Goal: Use online tool/utility

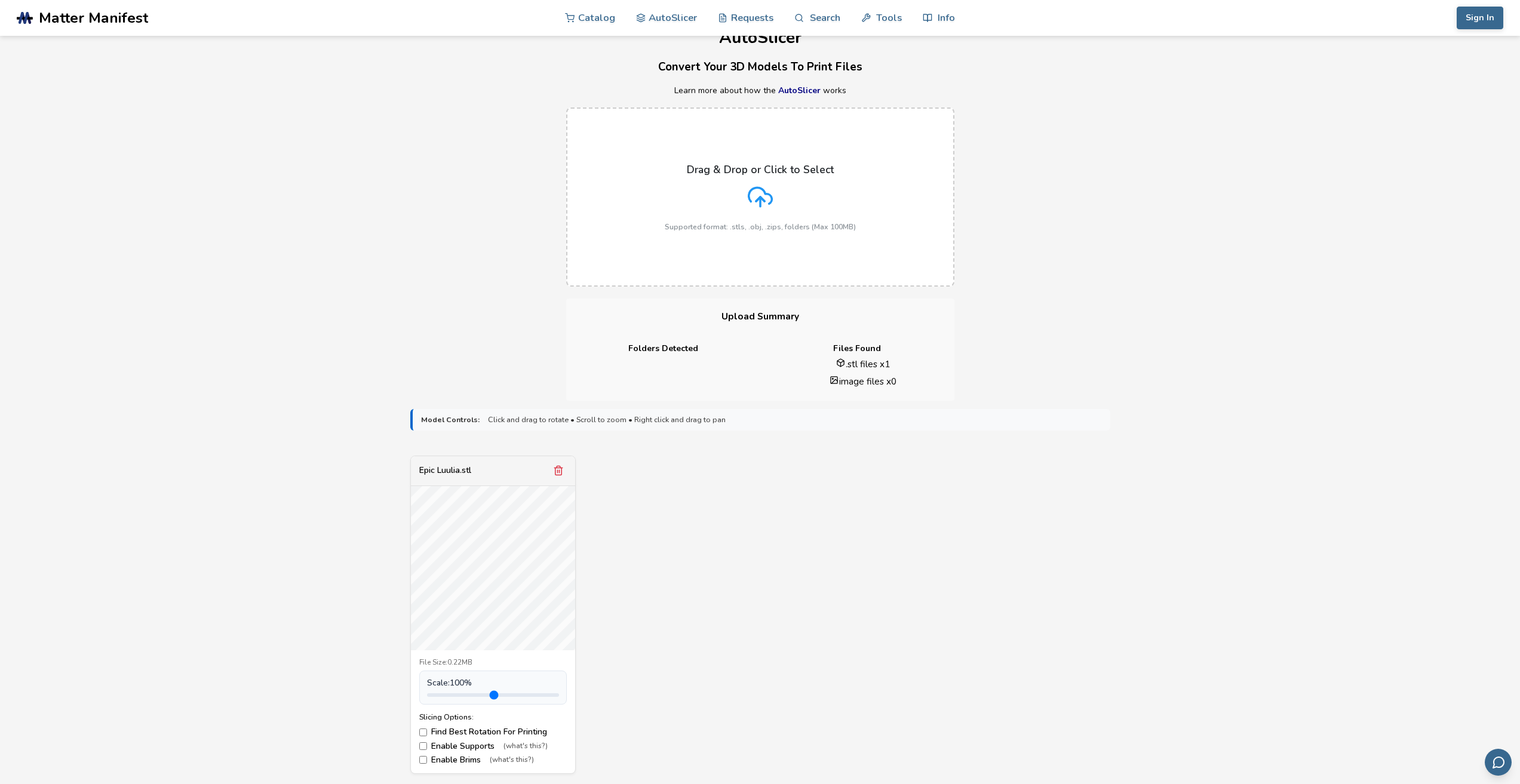
scroll to position [179, 0]
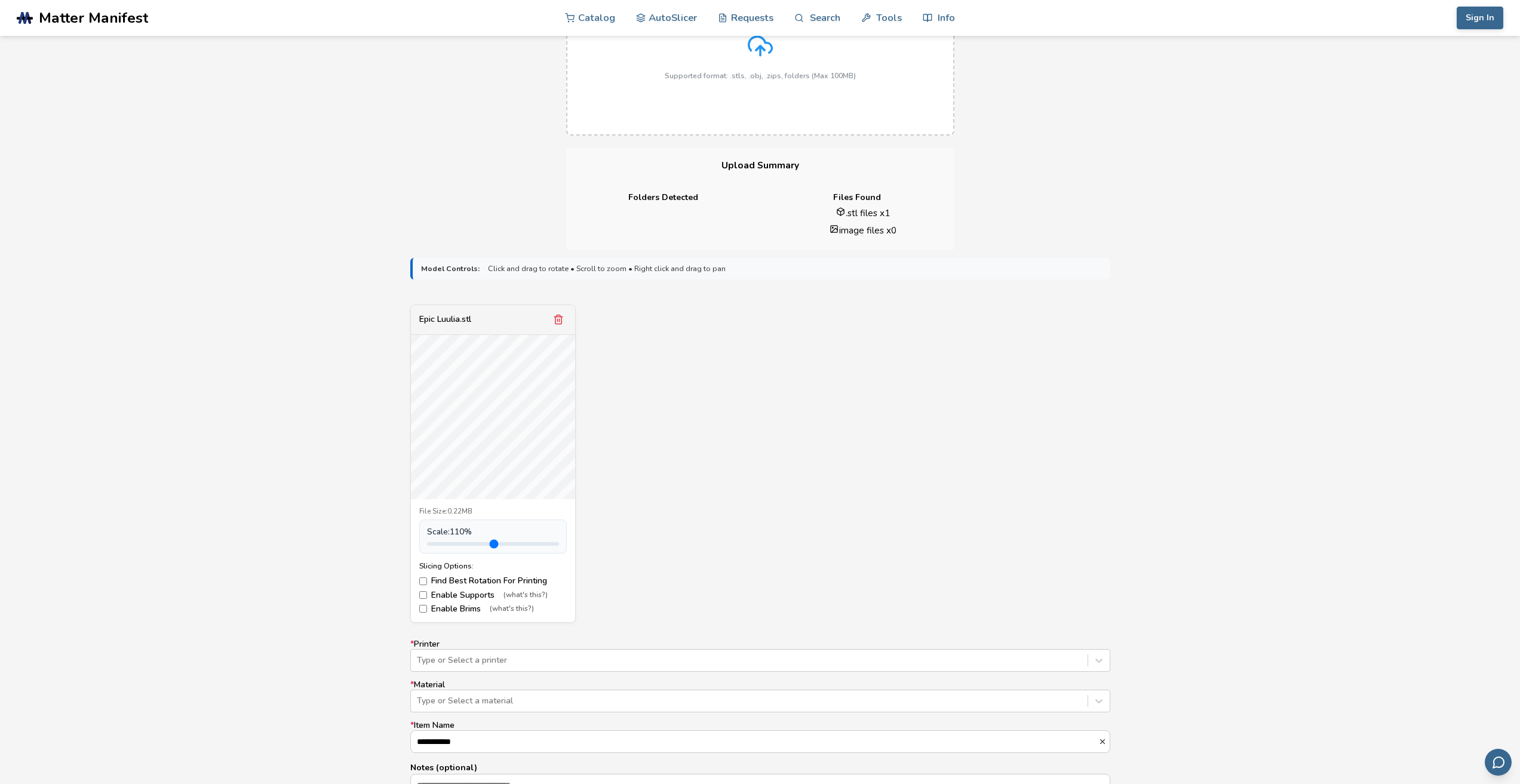
type input "*"
drag, startPoint x: 459, startPoint y: 543, endPoint x: 455, endPoint y: 549, distance: 7.2
click at [455, 546] on input "range" at bounding box center [493, 544] width 132 height 4
click at [553, 657] on div "Type or Select a printer" at bounding box center [760, 660] width 700 height 22
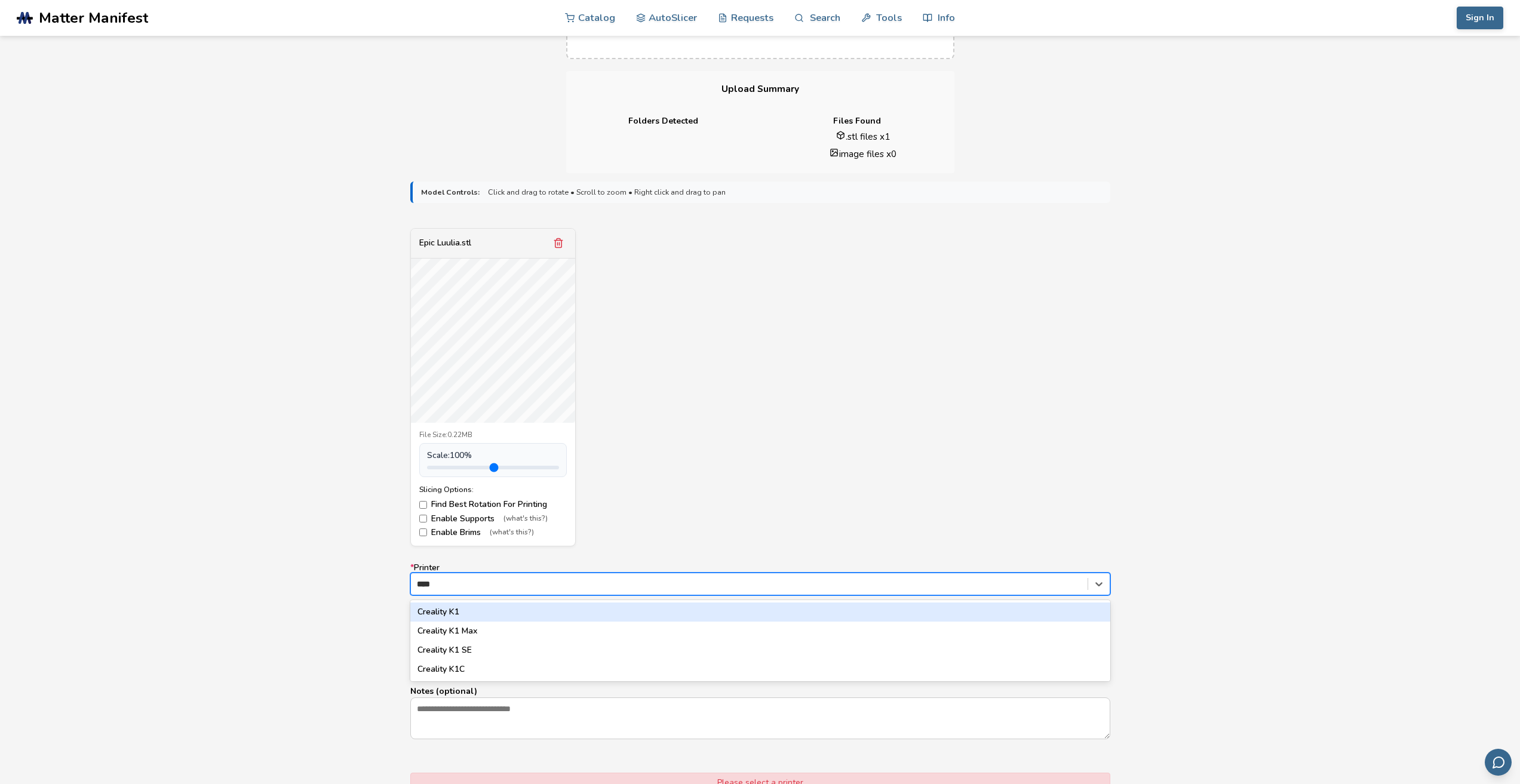
type input "****"
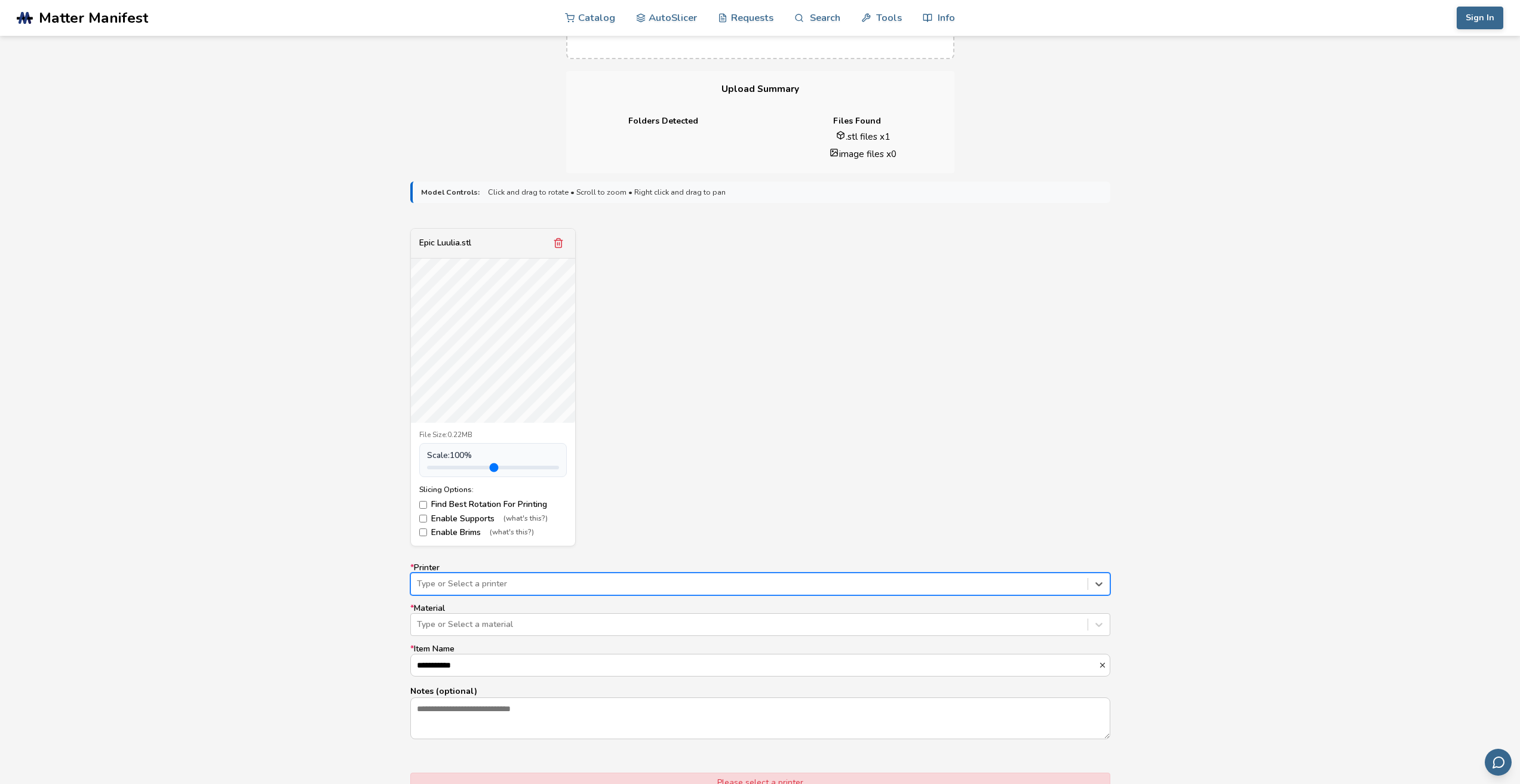
click at [494, 585] on div at bounding box center [749, 583] width 664 height 12
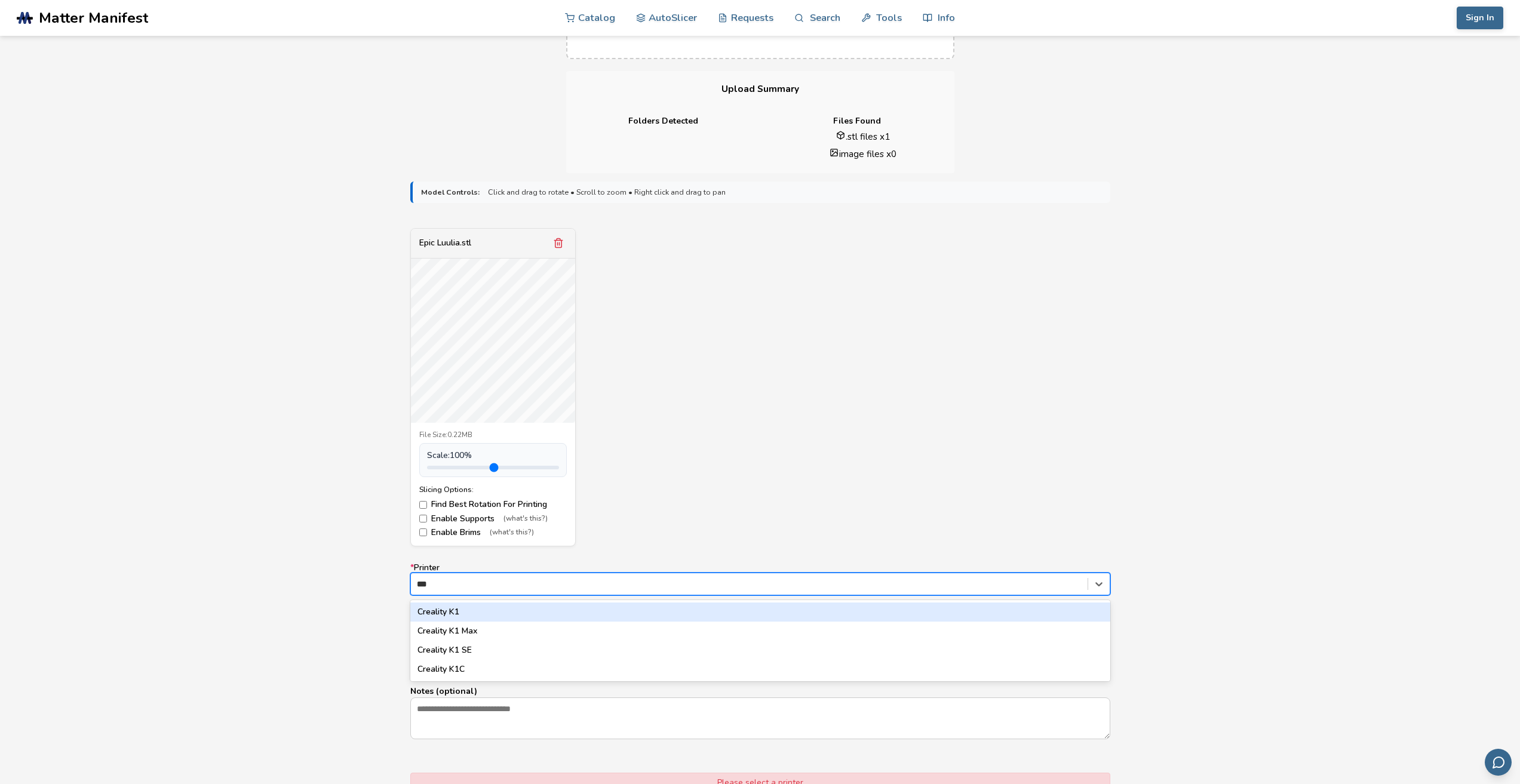
type input "****"
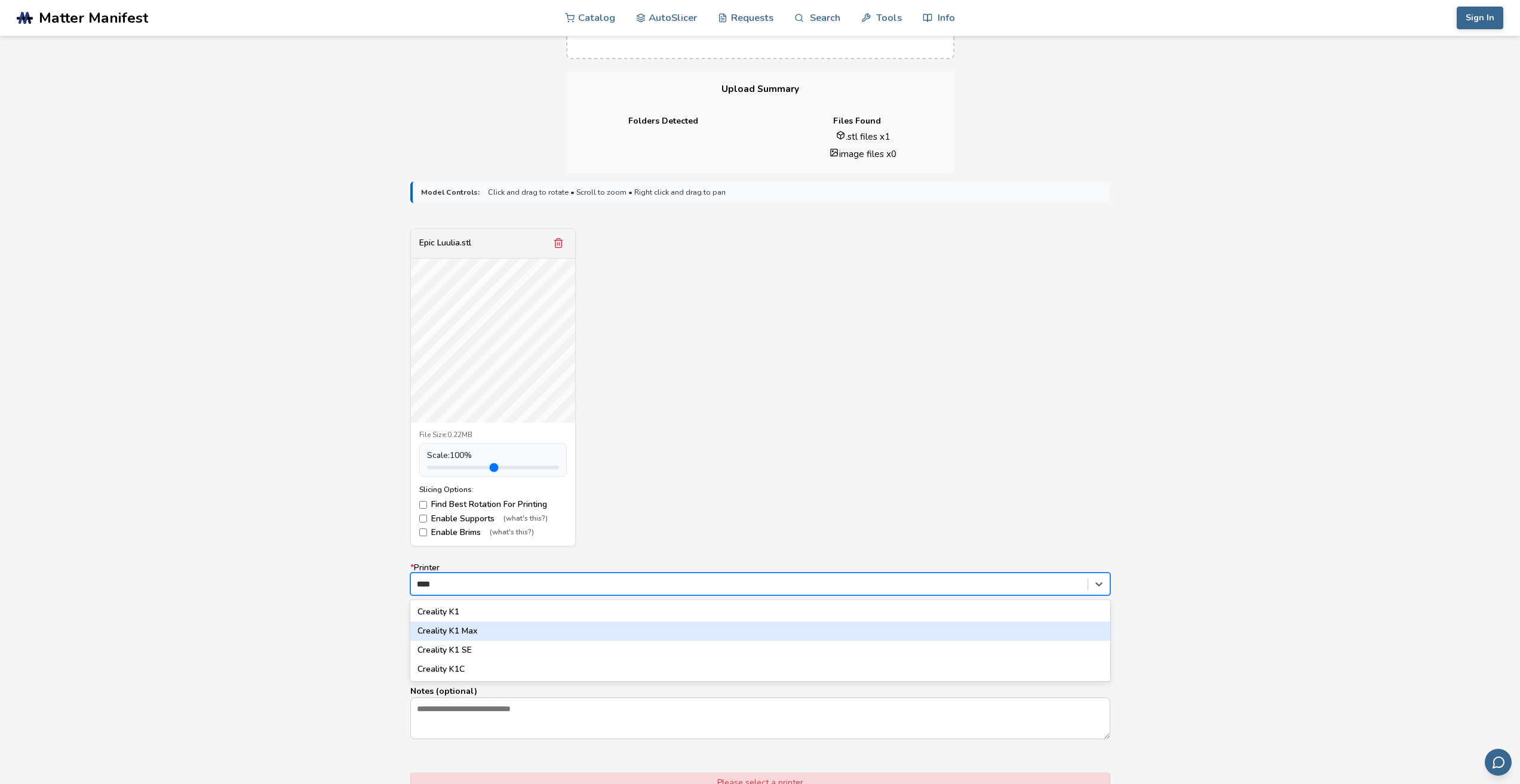
click at [487, 635] on div "Creality K1 Max" at bounding box center [760, 631] width 700 height 19
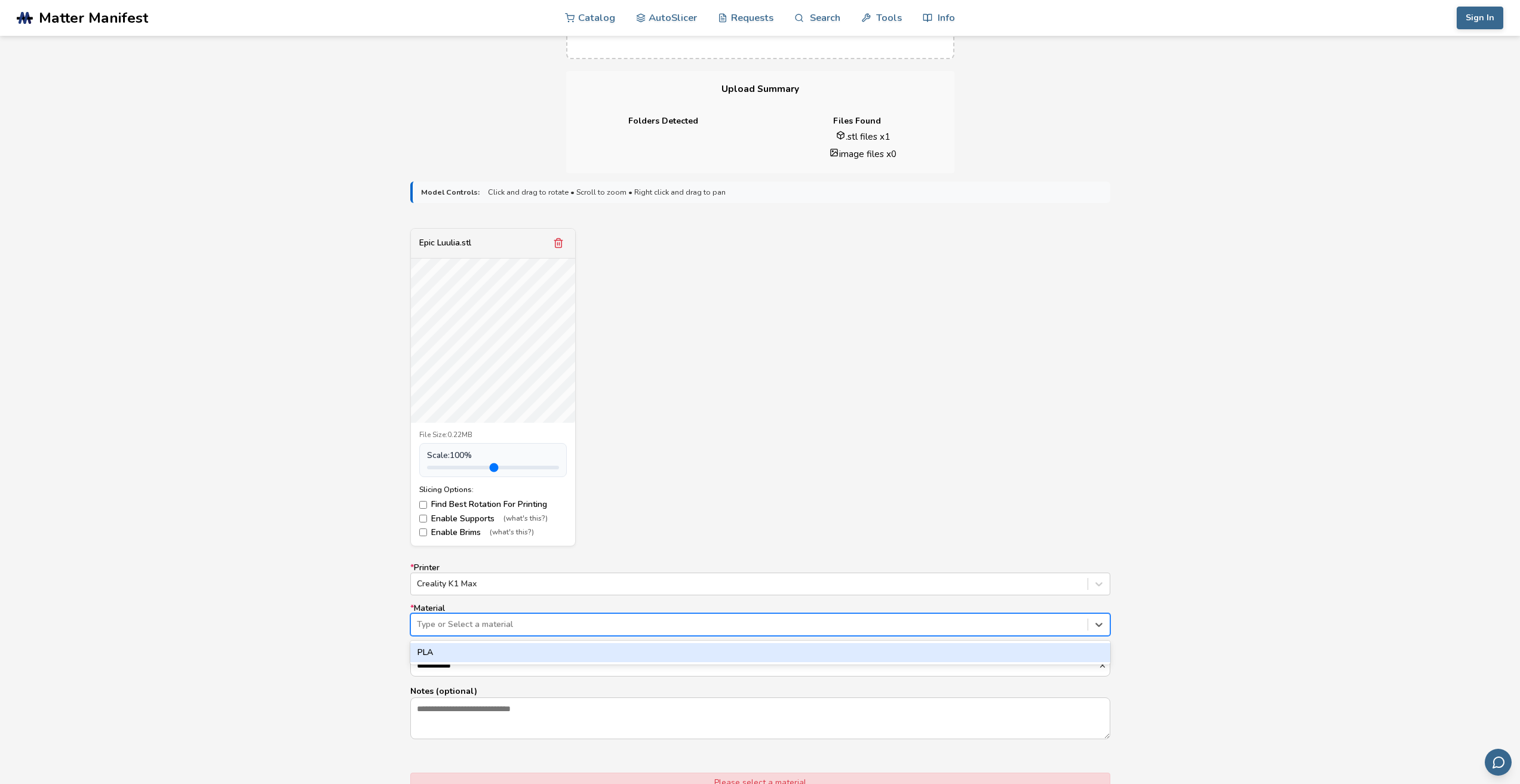
click at [515, 622] on div at bounding box center [749, 624] width 664 height 12
click at [474, 650] on div "PLA" at bounding box center [760, 652] width 700 height 19
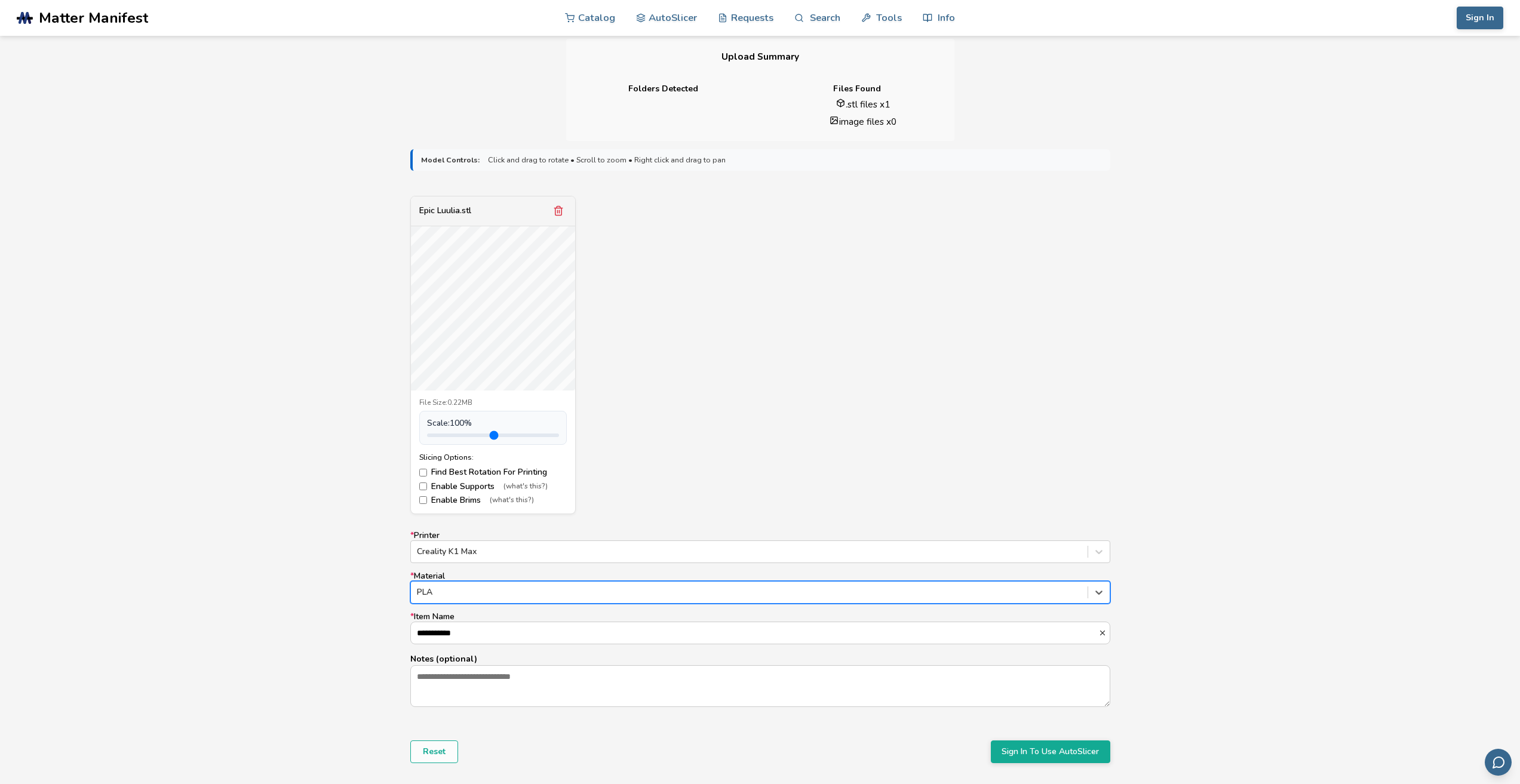
scroll to position [315, 0]
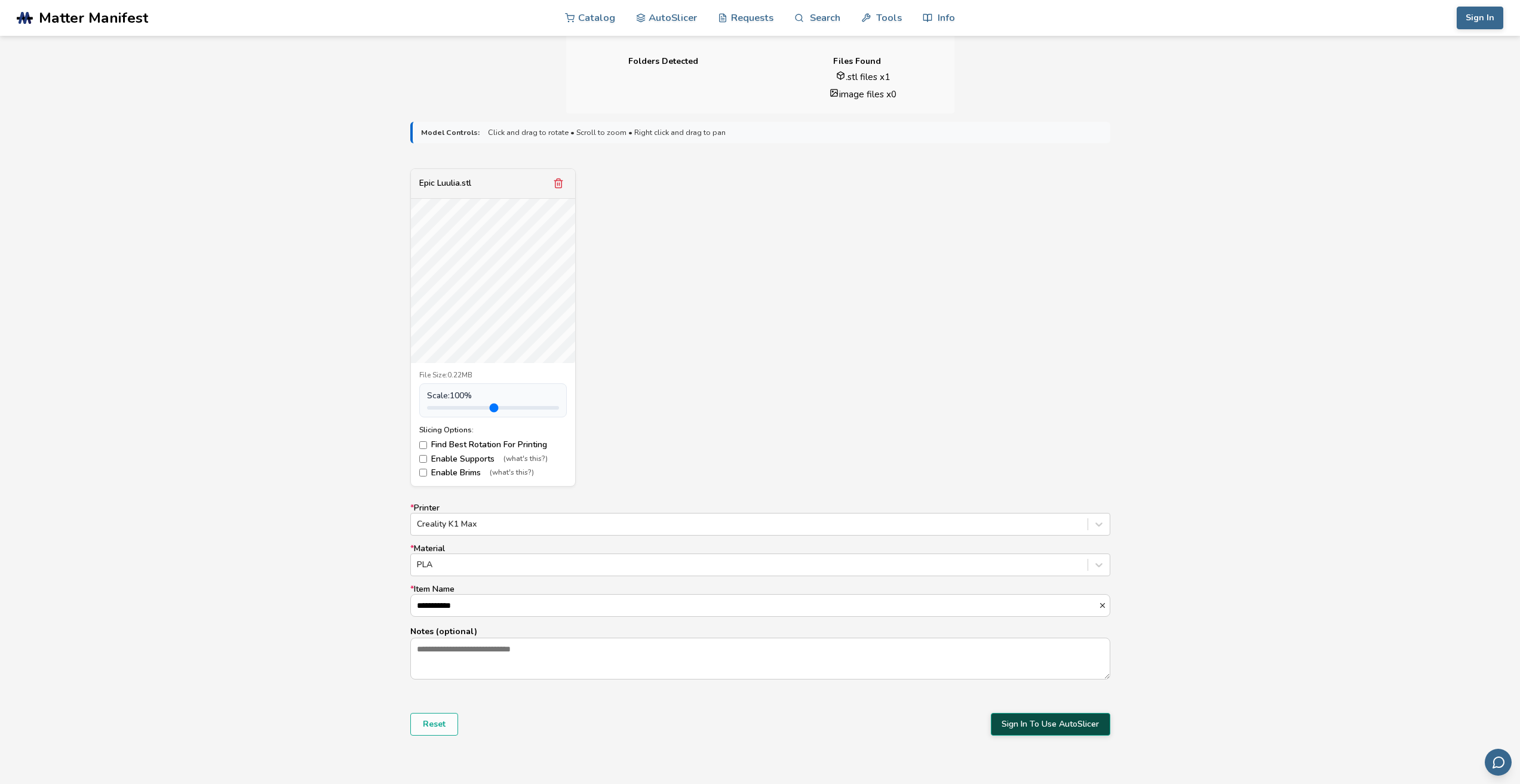
click at [1052, 719] on button "Sign In To Use AutoSlicer" at bounding box center [1050, 724] width 119 height 22
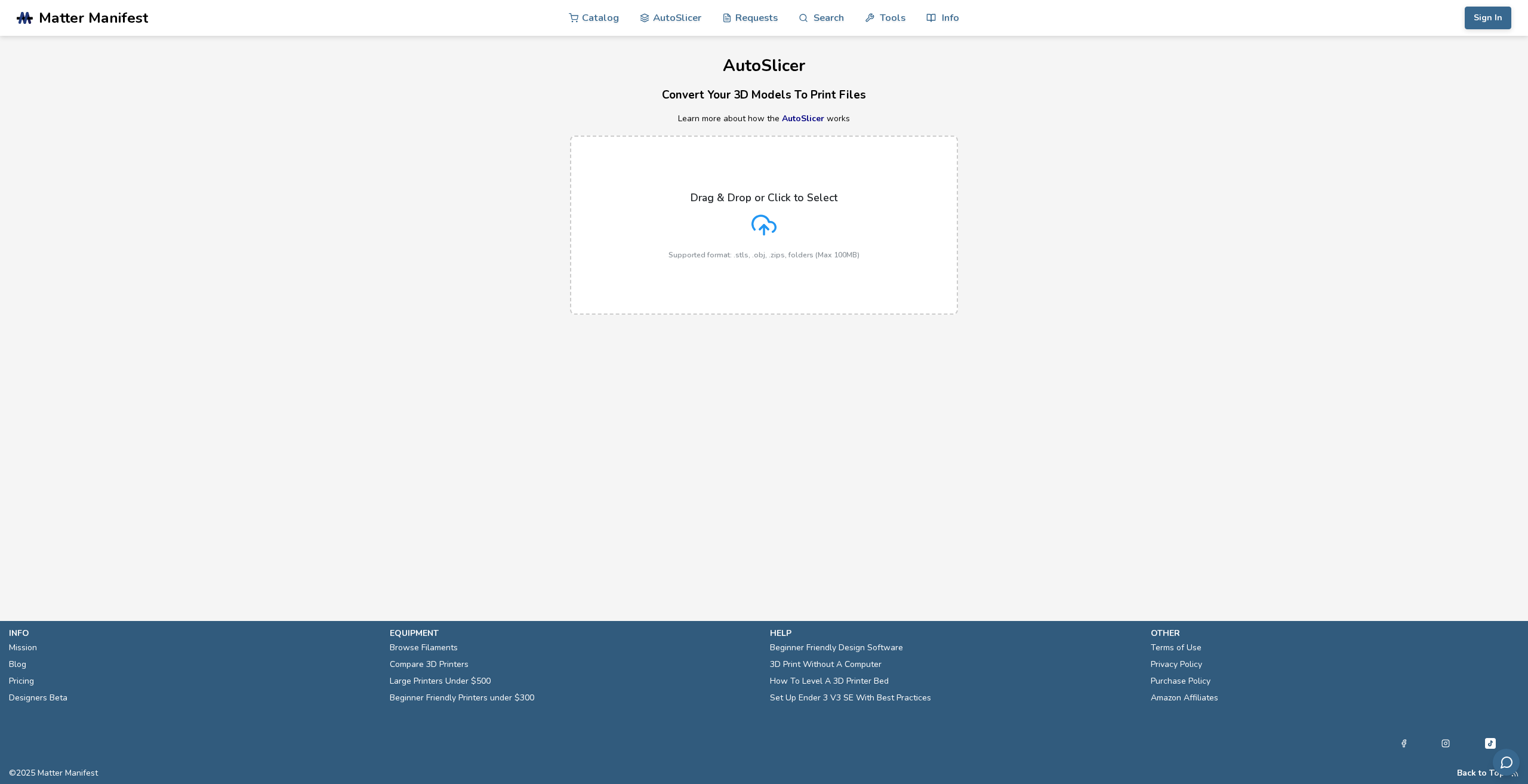
drag, startPoint x: 436, startPoint y: 470, endPoint x: 428, endPoint y: 463, distance: 10.6
